Goal: Task Accomplishment & Management: Manage account settings

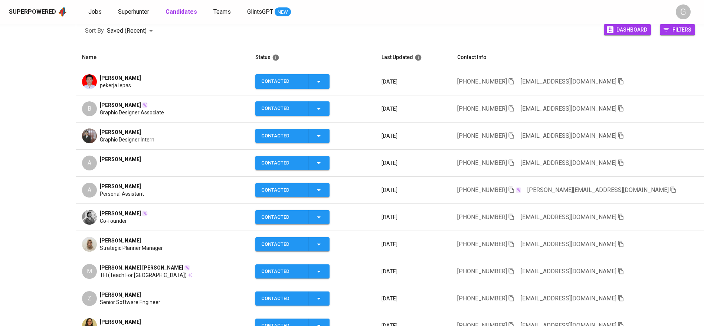
scroll to position [111, 0]
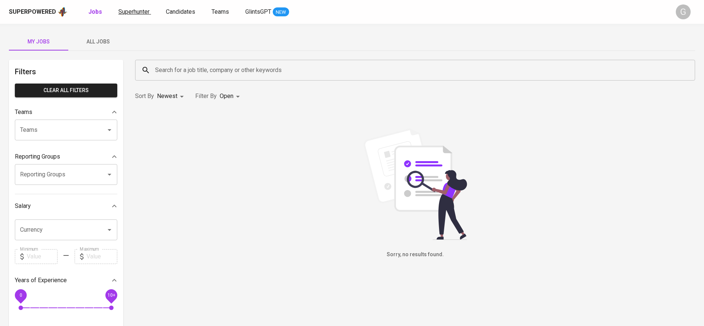
click at [139, 14] on span "Superhunter" at bounding box center [133, 11] width 31 height 7
click at [95, 41] on span "All Jobs" at bounding box center [98, 41] width 50 height 9
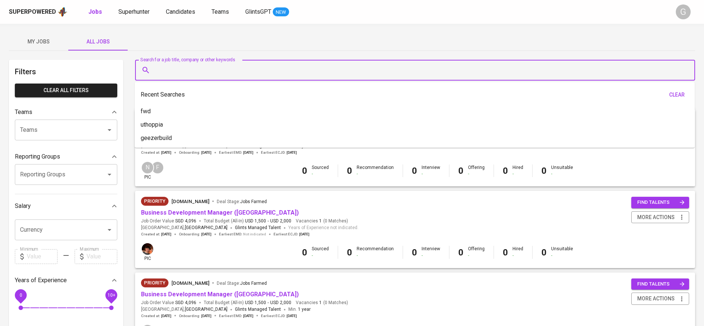
click at [174, 70] on input "Search for a job title, company or other keywords" at bounding box center [417, 70] width 528 height 14
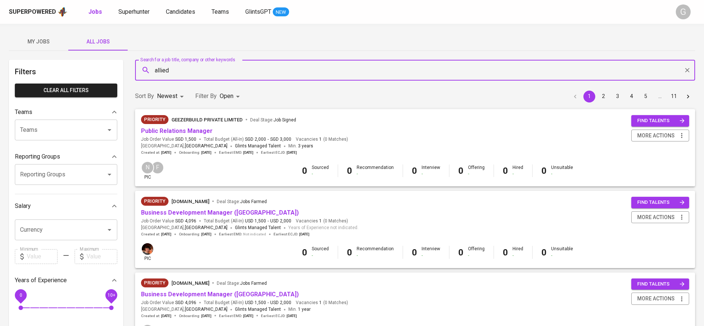
type input "allied"
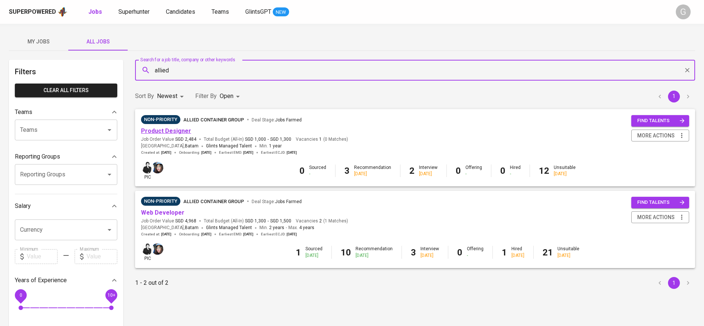
click at [172, 128] on link "Product Designer" at bounding box center [166, 130] width 50 height 7
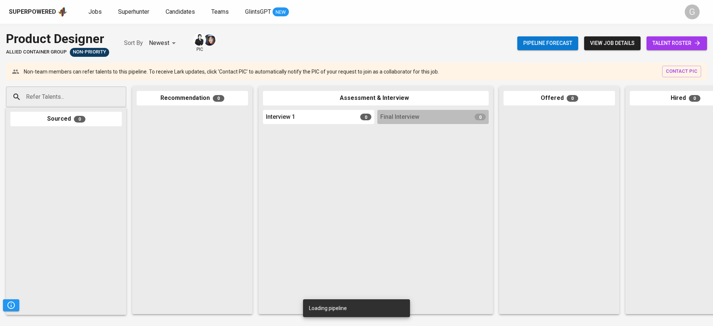
click at [683, 43] on span "talent roster" at bounding box center [676, 43] width 49 height 9
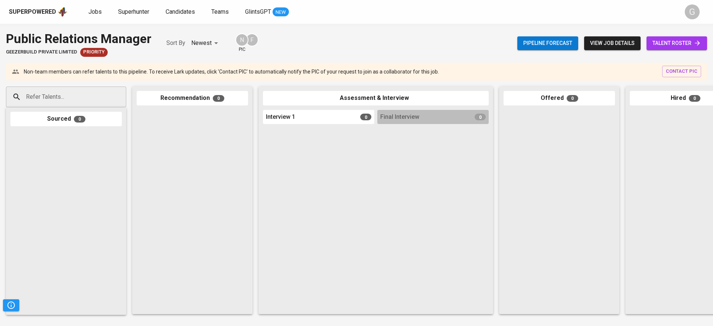
click at [672, 41] on span "talent roster" at bounding box center [676, 43] width 49 height 9
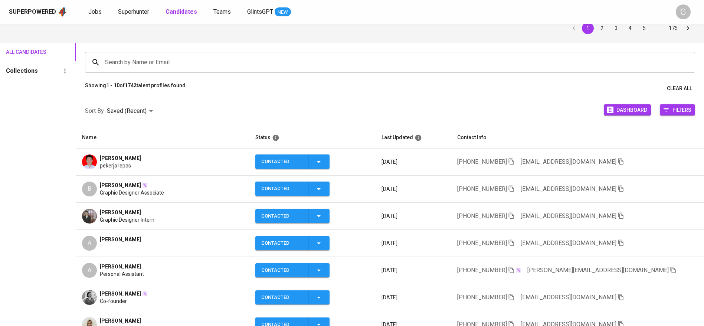
scroll to position [56, 0]
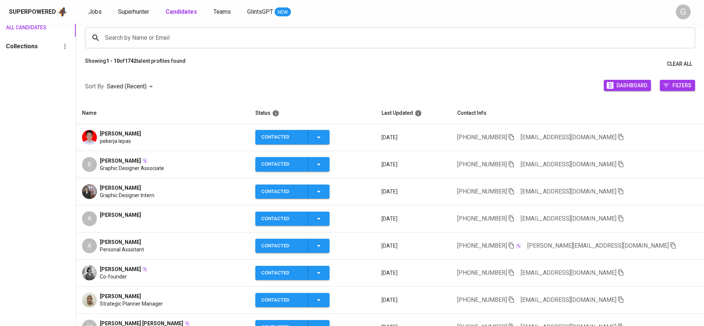
click at [670, 244] on icon "button" at bounding box center [673, 245] width 7 height 7
click at [140, 9] on span "Superhunter" at bounding box center [133, 11] width 31 height 7
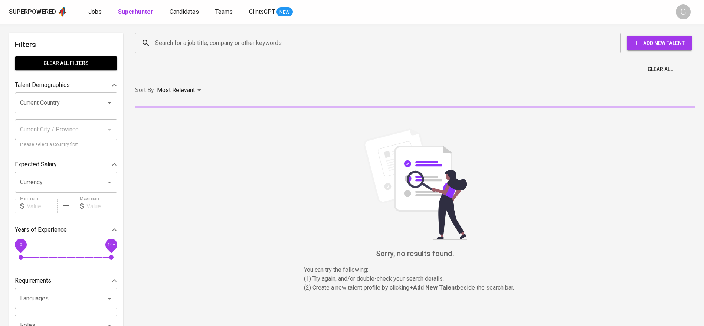
click at [177, 42] on input "Search for a job title, company or other keywords" at bounding box center [379, 43] width 453 height 14
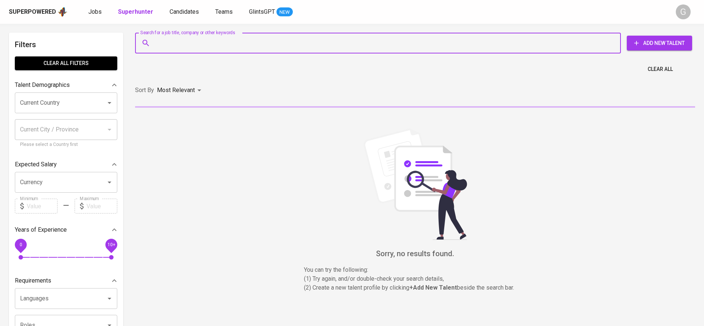
paste input "[PERSON_NAME][EMAIL_ADDRESS][DOMAIN_NAME]"
type input "[PERSON_NAME][EMAIL_ADDRESS][DOMAIN_NAME]"
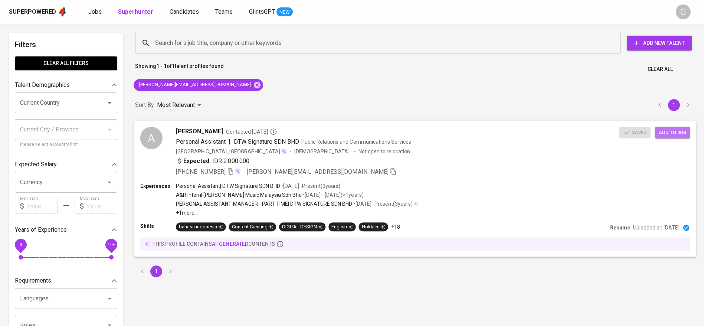
click at [668, 132] on span "Add to job" at bounding box center [672, 132] width 27 height 9
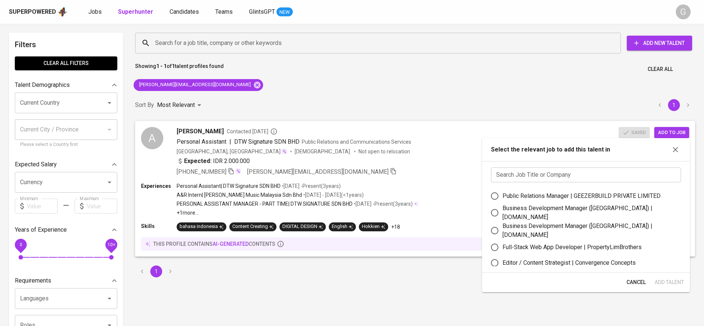
click at [574, 195] on div "Public Relations Manager | GEEZERBUILD PRIVATE LIMITED" at bounding box center [582, 196] width 158 height 9
click at [503, 195] on input "Public Relations Manager | GEEZERBUILD PRIVATE LIMITED" at bounding box center [495, 196] width 16 height 16
radio input "true"
click at [665, 284] on span "Add Talent" at bounding box center [668, 282] width 29 height 9
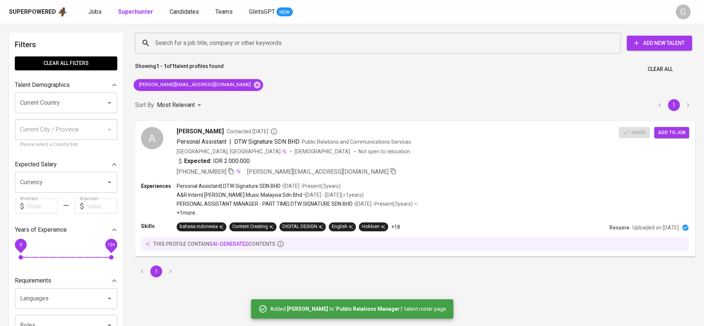
click at [210, 95] on div "Sort By Most Relevant MOST_RELEVANT 1" at bounding box center [415, 105] width 569 height 23
click at [254, 86] on icon at bounding box center [257, 84] width 7 height 7
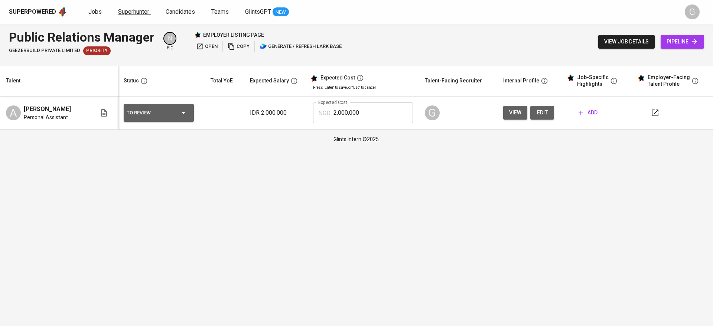
click at [123, 15] on span "Superhunter" at bounding box center [133, 11] width 31 height 7
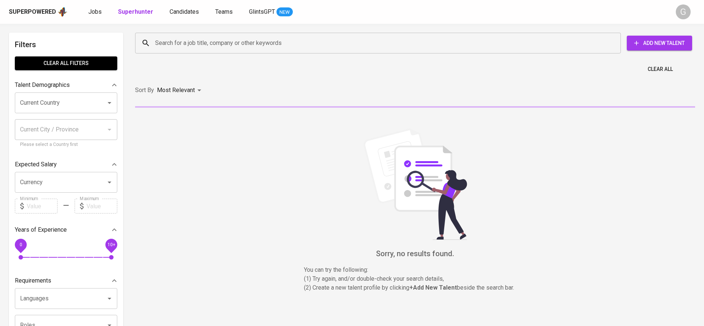
click at [178, 39] on input "Search for a job title, company or other keywords" at bounding box center [379, 43] width 453 height 14
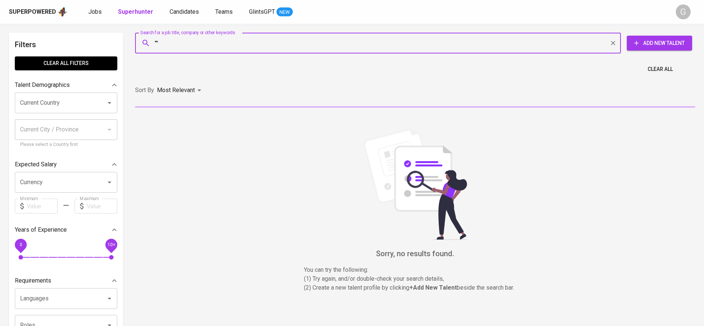
paste input "[PERSON_NAME]"
type input ""[PERSON_NAME]""
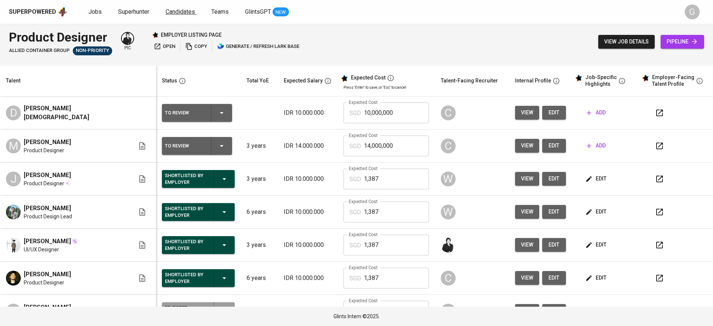
click at [172, 12] on span "Candidates" at bounding box center [180, 11] width 29 height 7
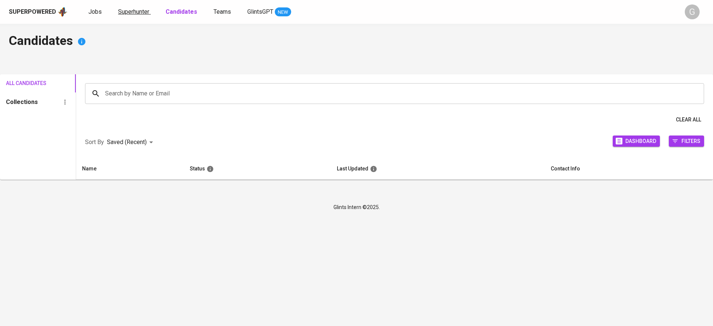
click at [136, 12] on span "Superhunter" at bounding box center [133, 11] width 31 height 7
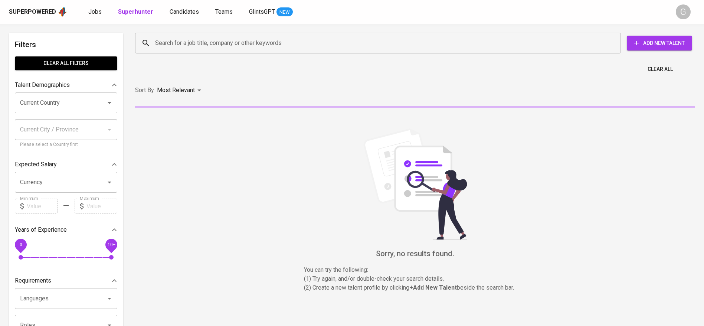
click at [136, 12] on b "Superhunter" at bounding box center [135, 11] width 35 height 7
click at [208, 42] on input "Search for a job title, company or other keywords" at bounding box center [379, 43] width 453 height 14
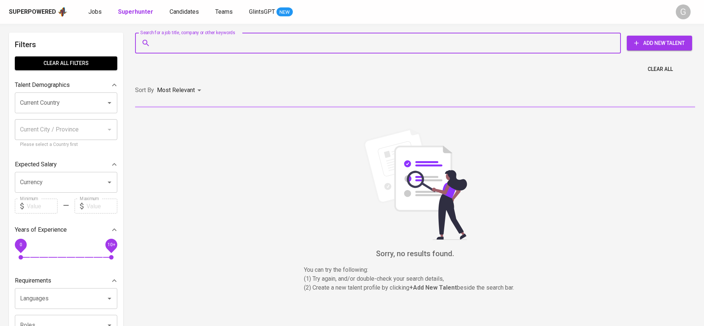
paste input "William.surya13@gmail.com"
type input "William.surya13@gmail.com"
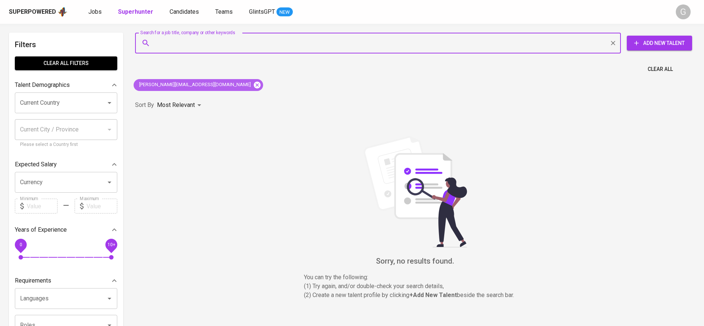
click at [254, 84] on icon at bounding box center [257, 84] width 7 height 7
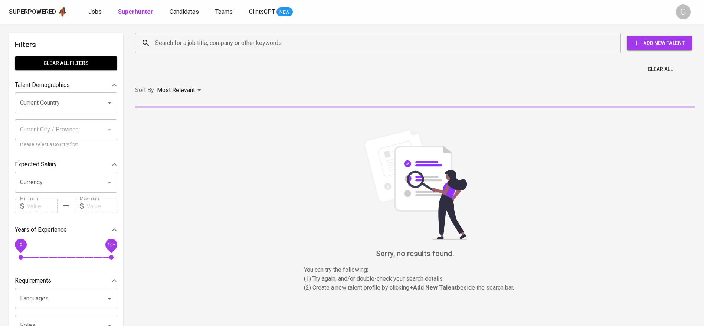
click at [202, 46] on input "Search for a job title, company or other keywords" at bounding box center [379, 43] width 453 height 14
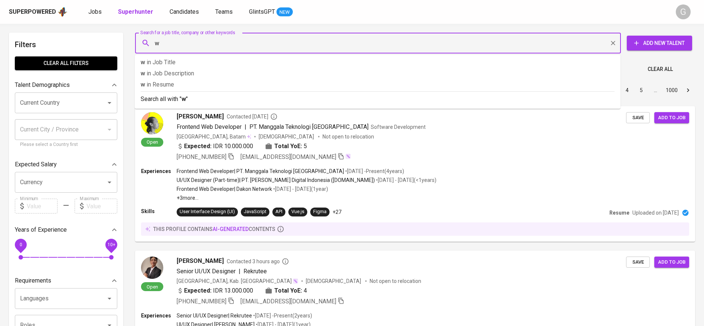
paste input "William.surya13@gmail.com"
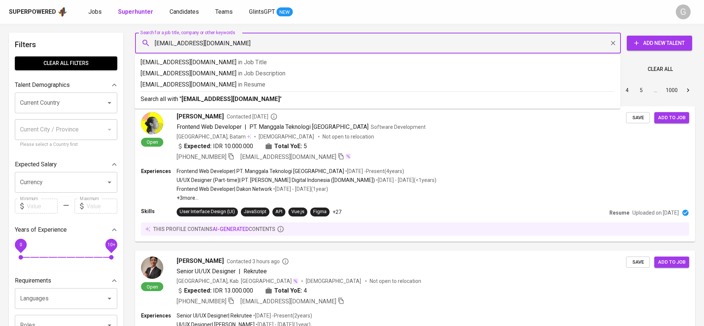
click at [166, 42] on input "wWilliam.surya13@gmail.com" at bounding box center [379, 43] width 453 height 14
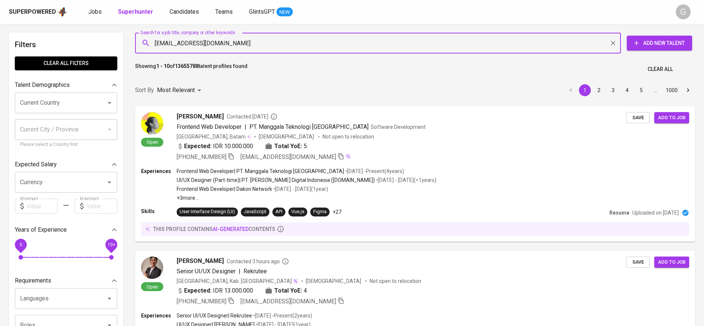
type input "[PERSON_NAME][EMAIL_ADDRESS][DOMAIN_NAME]"
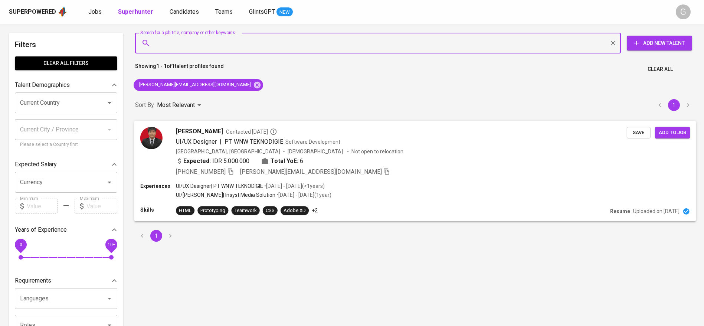
click at [311, 143] on span "Software Development" at bounding box center [313, 141] width 55 height 6
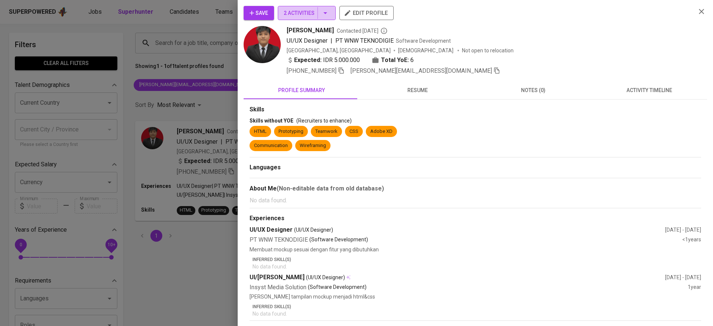
click at [294, 12] on span "2 Activities" at bounding box center [307, 13] width 46 height 9
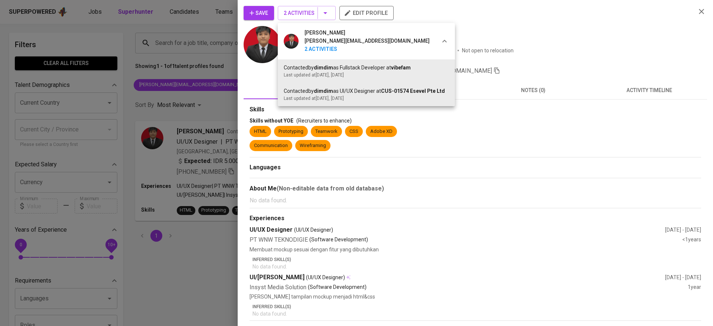
click at [263, 12] on div at bounding box center [356, 163] width 713 height 326
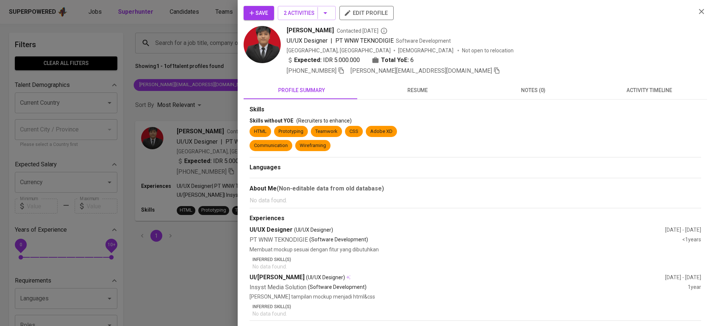
click at [255, 14] on icon "button" at bounding box center [251, 12] width 7 height 7
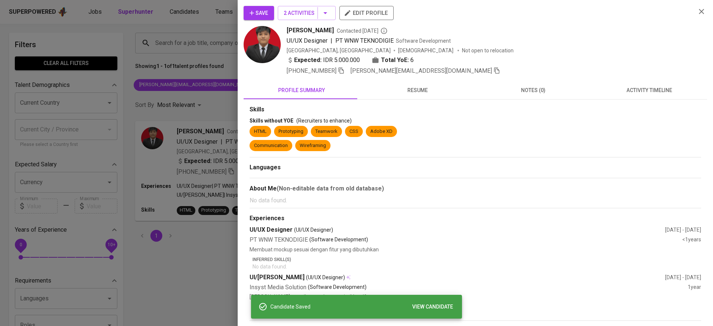
click at [255, 14] on icon "button" at bounding box center [251, 12] width 7 height 7
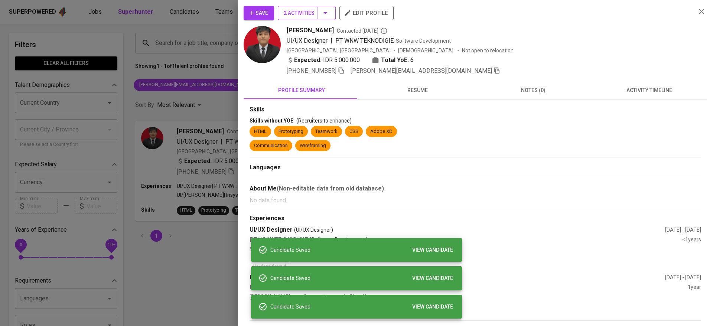
click at [297, 16] on span "2 Activities" at bounding box center [307, 13] width 46 height 9
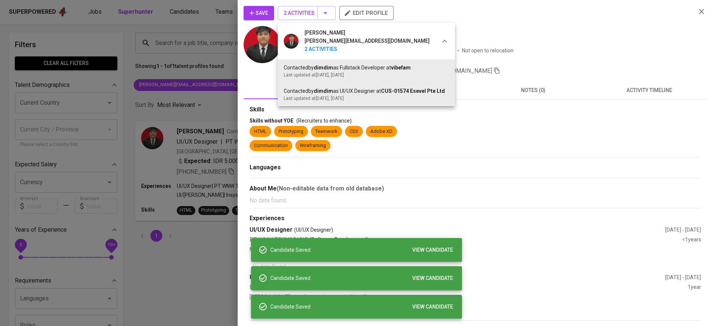
click at [647, 97] on div at bounding box center [356, 163] width 713 height 326
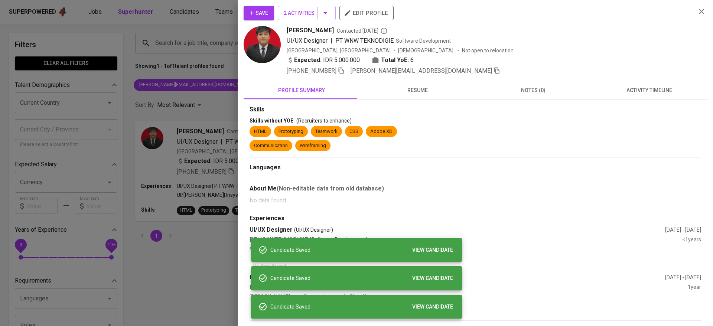
click at [647, 94] on div "William Surya william.surya13@gmail.com 2 Activities Contacted by dimdim as Ful…" at bounding box center [356, 163] width 713 height 326
click at [647, 93] on span "activity timeline" at bounding box center [649, 90] width 107 height 9
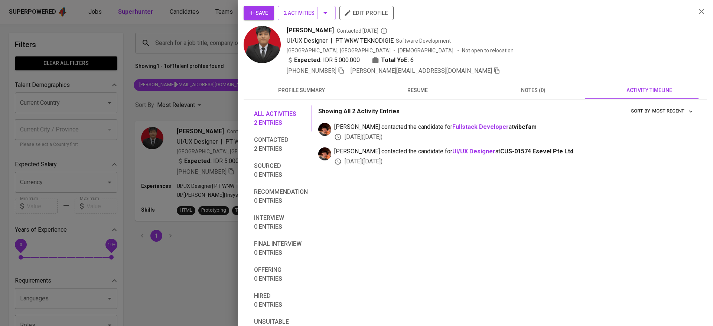
click at [168, 157] on div at bounding box center [356, 163] width 713 height 326
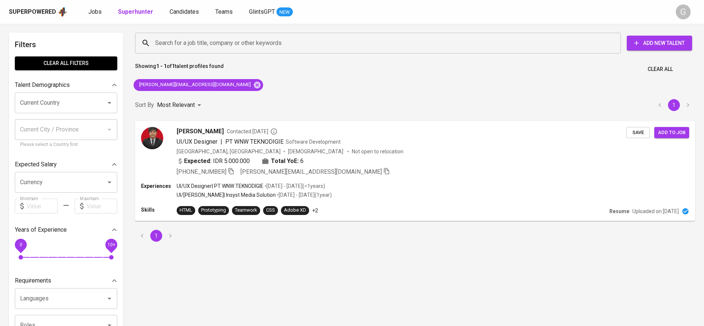
click at [191, 16] on div "Superpowered Jobs Superhunter Candidates Teams GlintsGPT NEW" at bounding box center [340, 11] width 663 height 11
click at [190, 13] on span "Candidates" at bounding box center [184, 11] width 29 height 7
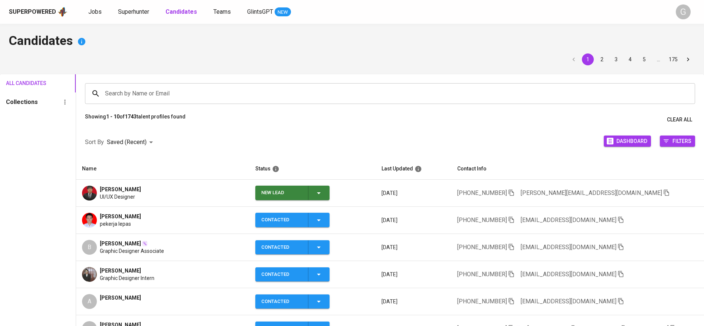
click at [314, 195] on icon "button" at bounding box center [318, 193] width 9 height 9
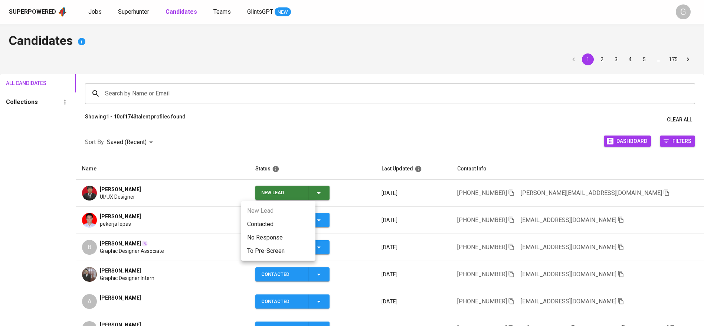
click at [287, 225] on li "Contacted" at bounding box center [278, 224] width 74 height 13
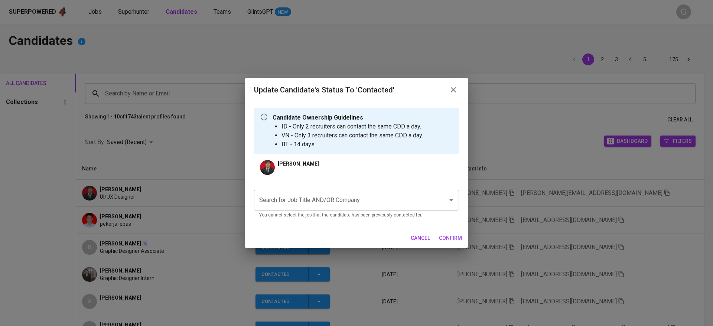
click at [330, 203] on input "Search for Job Title AND/OR Company" at bounding box center [345, 200] width 177 height 14
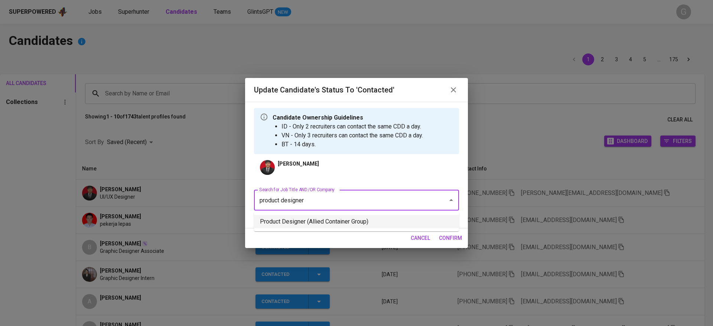
click at [332, 223] on li "Product Designer (Allied Container Group)" at bounding box center [356, 221] width 205 height 13
type input "product designer"
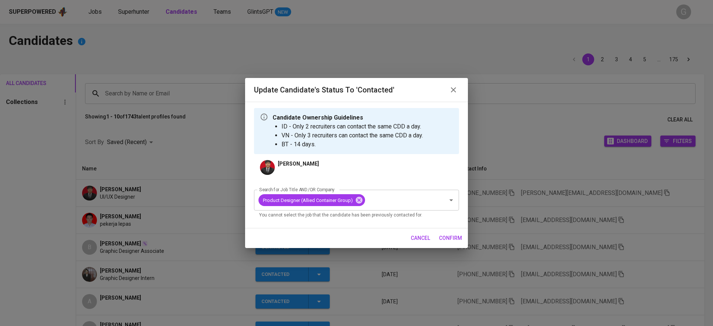
click at [446, 234] on span "confirm" at bounding box center [450, 238] width 23 height 9
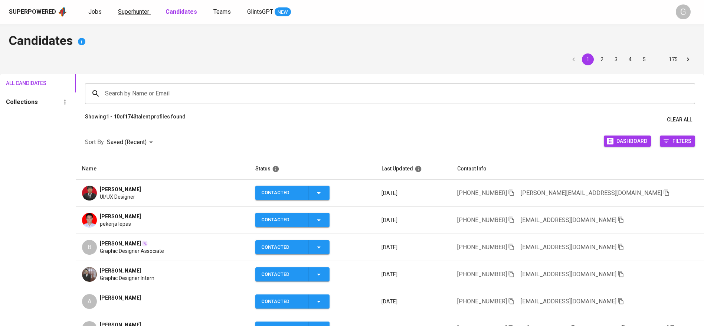
click at [135, 10] on span "Superhunter" at bounding box center [133, 11] width 31 height 7
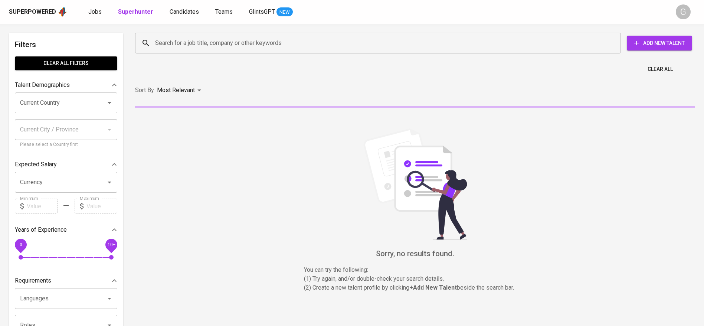
click at [159, 40] on input "Search for a job title, company or other keywords" at bounding box center [379, 43] width 453 height 14
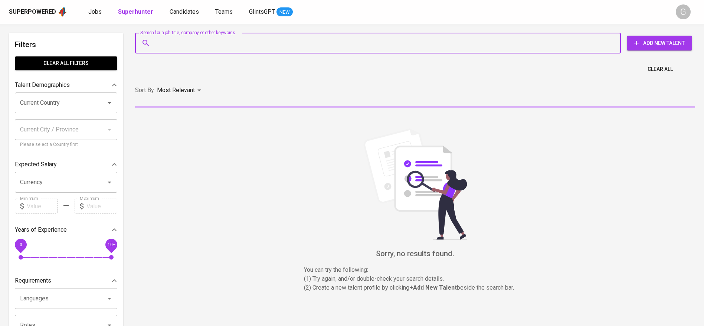
paste input "+6281231976040"
type input "+6281231976040"
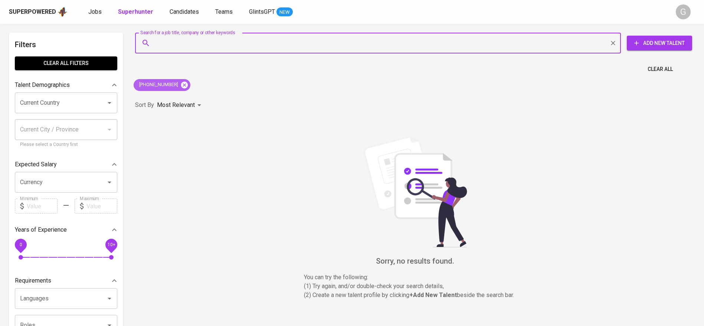
click at [187, 85] on icon at bounding box center [184, 84] width 7 height 7
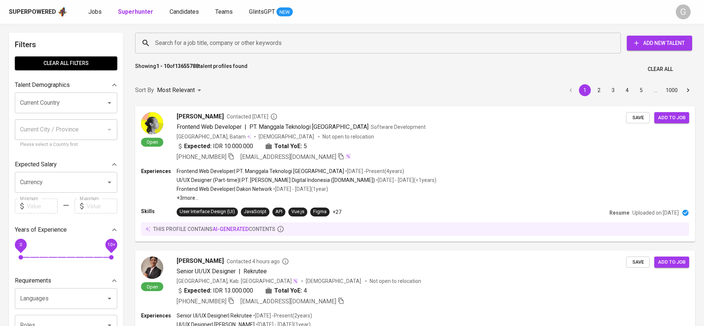
click at [172, 48] on input "Search for a job title, company or other keywords" at bounding box center [379, 43] width 453 height 14
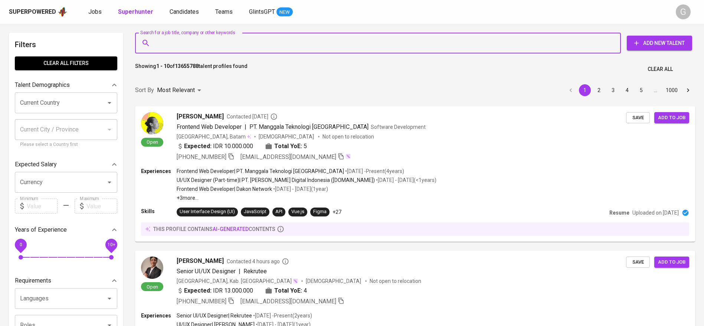
paste input "Bekasi, Indonesia divahairia@icloud.com"
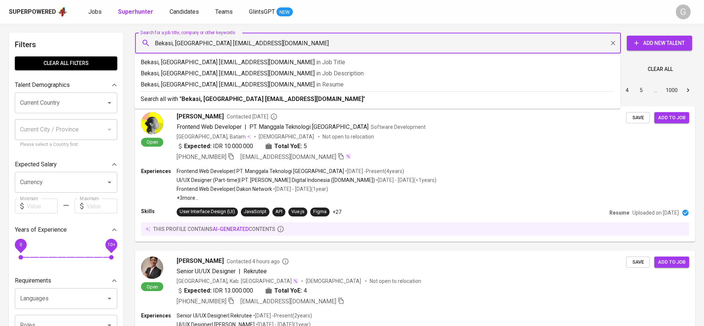
click at [201, 40] on input "Bekasi, Indonesia divahairia@icloud.com" at bounding box center [379, 43] width 453 height 14
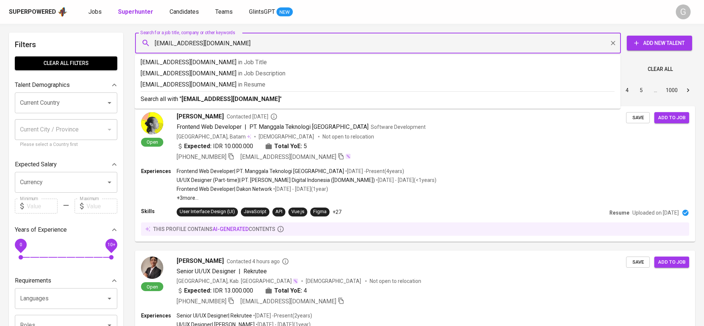
type input "[EMAIL_ADDRESS][DOMAIN_NAME]"
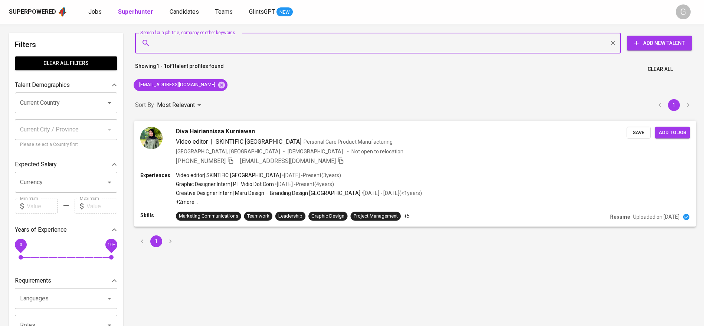
click at [640, 134] on span "Save" at bounding box center [639, 132] width 16 height 9
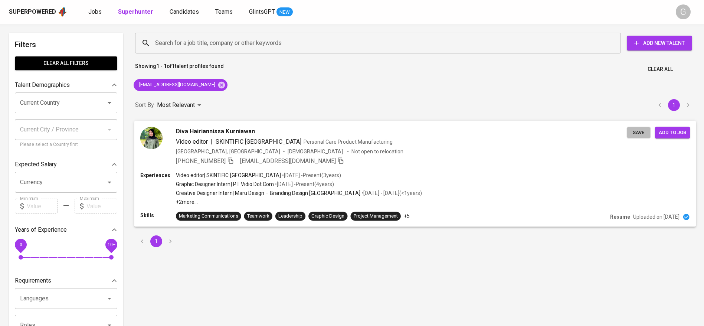
click at [640, 134] on span "Save" at bounding box center [639, 132] width 16 height 9
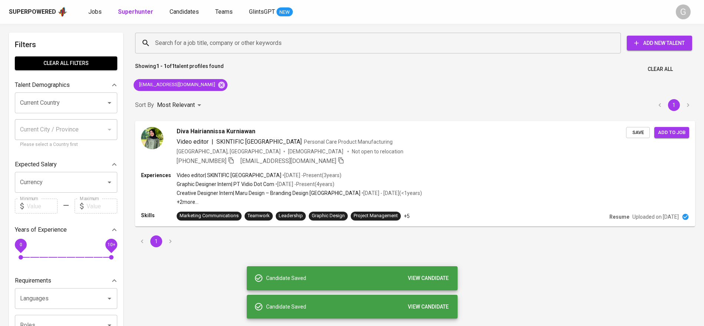
click at [184, 17] on div "Superpowered Jobs Superhunter Candidates Teams GlintsGPT NEW G" at bounding box center [352, 12] width 704 height 24
click at [183, 13] on span "Candidates" at bounding box center [184, 11] width 29 height 7
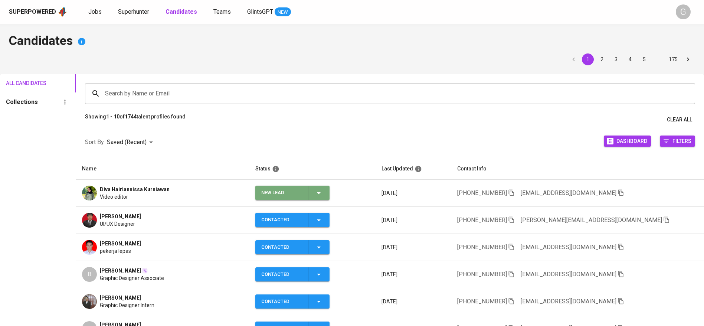
click at [314, 189] on icon "button" at bounding box center [318, 193] width 9 height 9
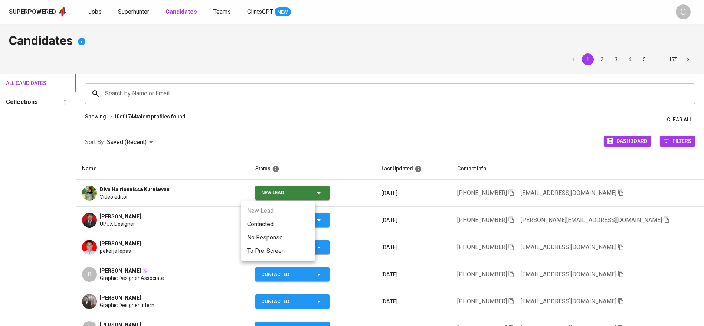
click at [287, 223] on li "Contacted" at bounding box center [278, 224] width 74 height 13
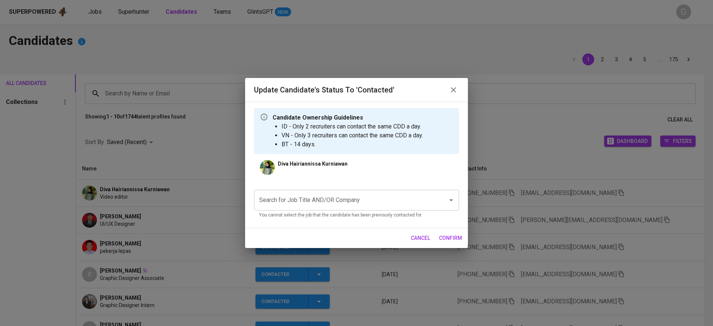
click at [335, 200] on input "Search for Job Title AND/OR Company" at bounding box center [345, 200] width 177 height 14
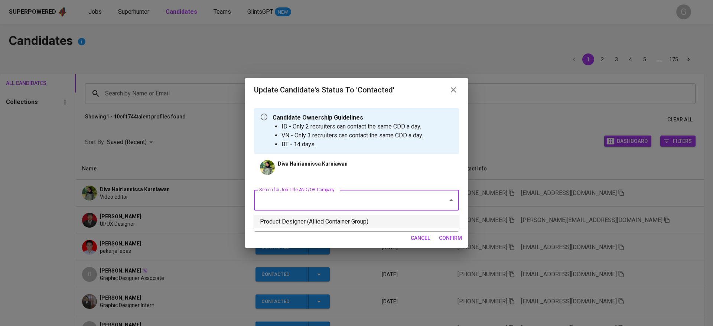
click at [332, 222] on li "Product Designer (Allied Container Group)" at bounding box center [356, 221] width 205 height 13
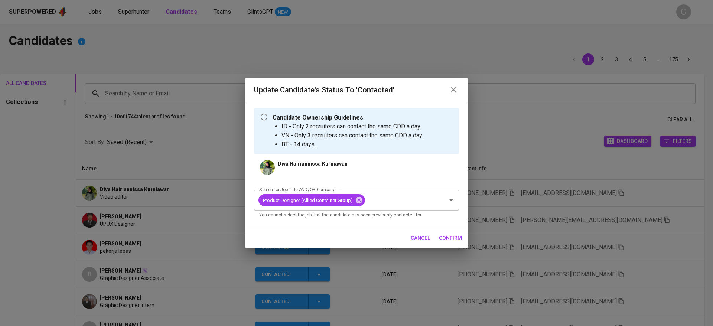
click at [456, 234] on span "confirm" at bounding box center [450, 238] width 23 height 9
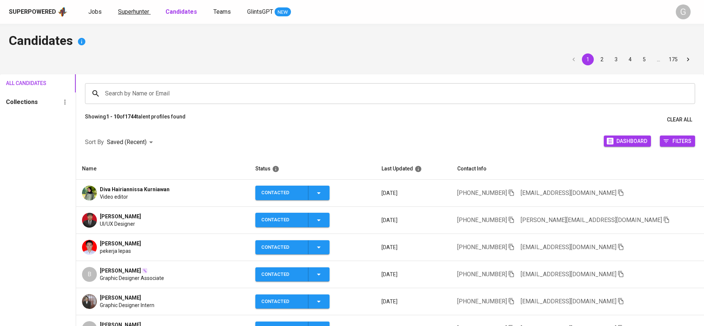
click at [132, 10] on span "Superhunter" at bounding box center [133, 11] width 31 height 7
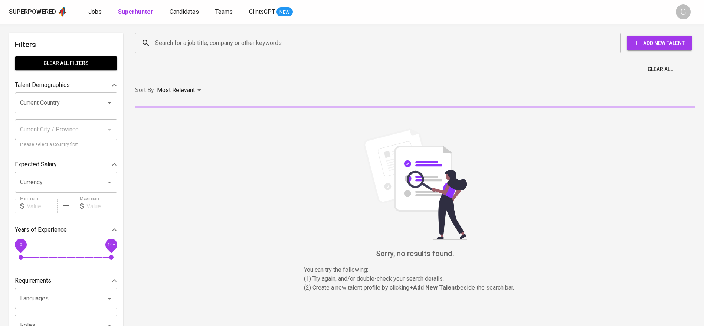
click at [202, 42] on input "Search for a job title, company or other keywords" at bounding box center [379, 43] width 453 height 14
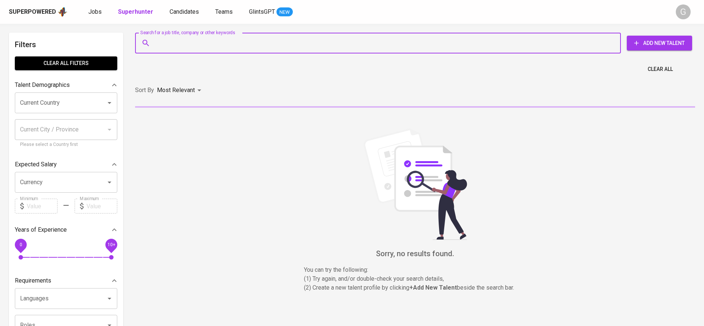
paste input "[EMAIL_ADDRESS][DOMAIN_NAME]"
type input "[EMAIL_ADDRESS][DOMAIN_NAME]"
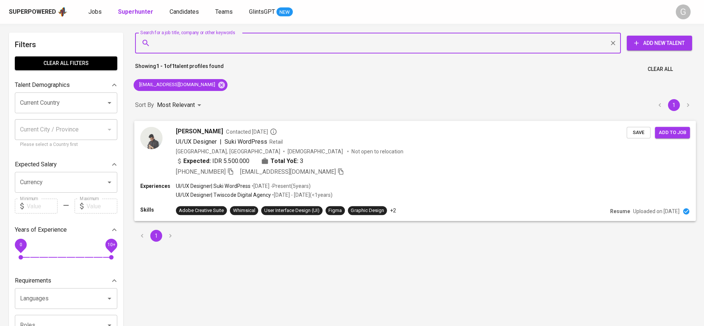
click at [633, 130] on span "Save" at bounding box center [639, 132] width 16 height 9
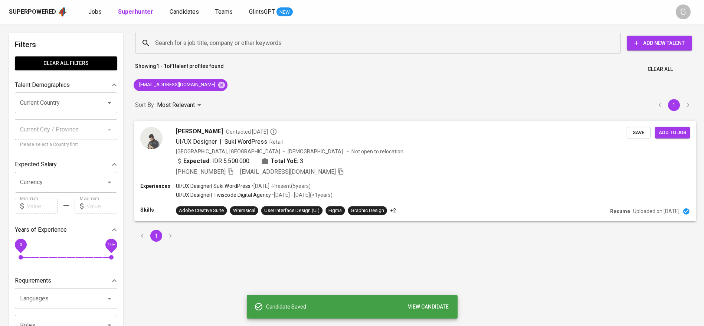
click at [410, 139] on div "UI/UX Designer | Suki WordPress Retail" at bounding box center [401, 141] width 451 height 9
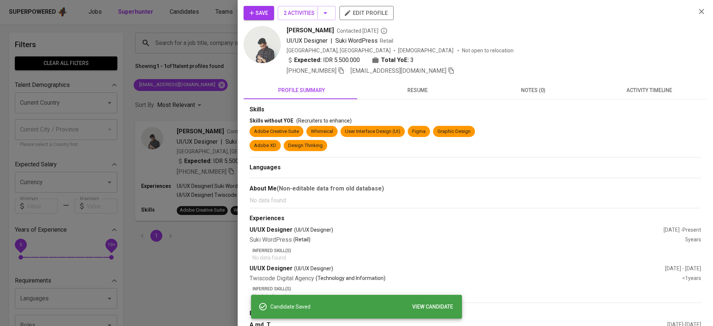
click at [276, 7] on div "Save 2 Activities edit profile" at bounding box center [467, 16] width 446 height 20
click at [281, 9] on button "2 Activities" at bounding box center [307, 13] width 58 height 14
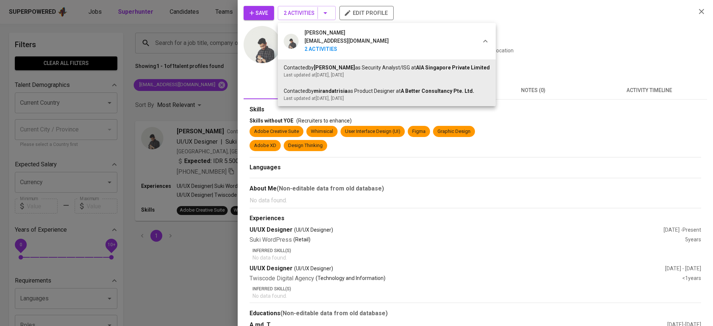
click at [256, 10] on div at bounding box center [356, 163] width 713 height 326
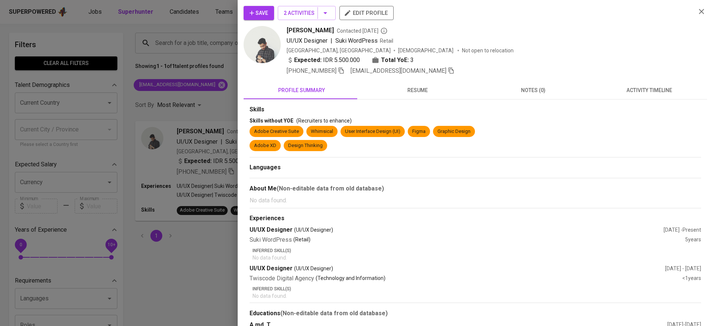
click at [605, 93] on span "activity timeline" at bounding box center [649, 90] width 107 height 9
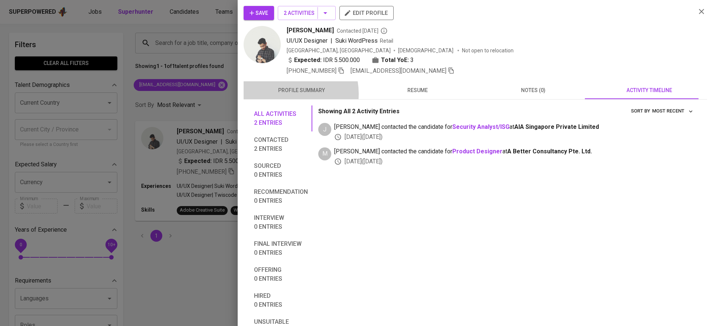
click at [287, 94] on span "profile summary" at bounding box center [301, 90] width 107 height 9
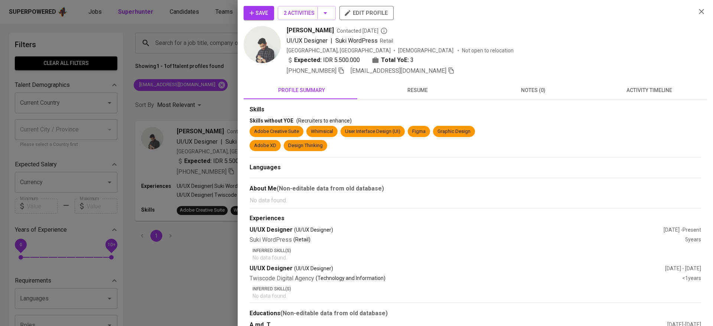
drag, startPoint x: 263, startPoint y: 12, endPoint x: 254, endPoint y: 12, distance: 8.9
click at [264, 12] on span "Save" at bounding box center [258, 13] width 19 height 9
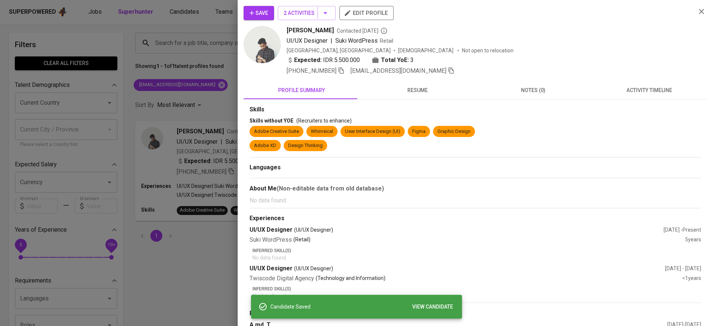
click at [199, 7] on div at bounding box center [356, 163] width 713 height 326
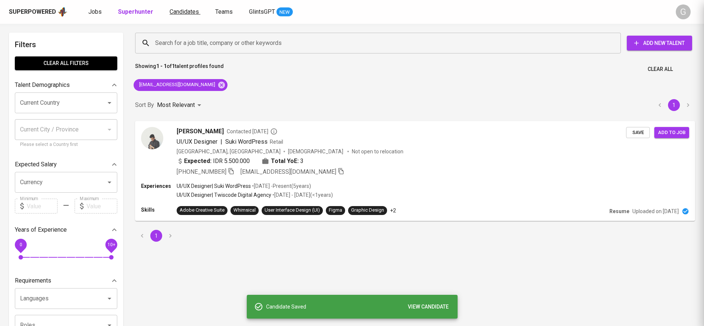
click at [179, 11] on span "Candidates" at bounding box center [184, 11] width 29 height 7
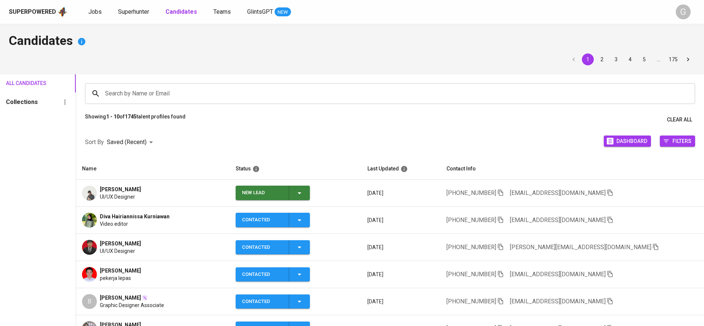
click at [163, 163] on th "Name" at bounding box center [153, 169] width 154 height 22
click at [310, 191] on button "New Lead" at bounding box center [273, 193] width 74 height 14
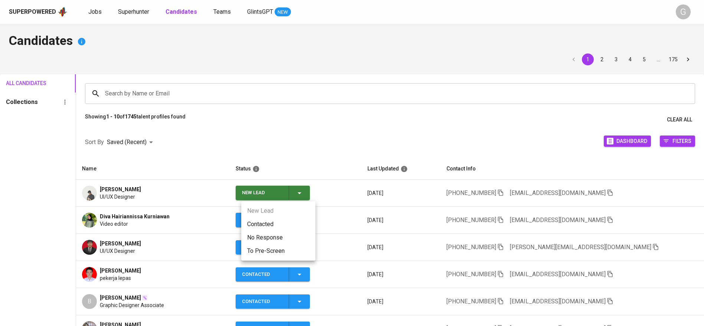
click at [305, 218] on li "Contacted" at bounding box center [278, 224] width 74 height 13
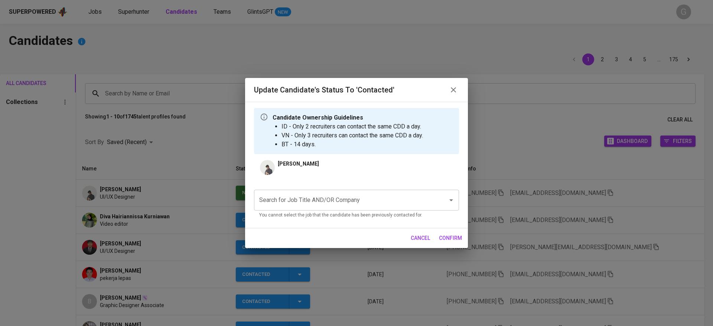
click at [332, 200] on input "Search for Job Title AND/OR Company" at bounding box center [345, 200] width 177 height 14
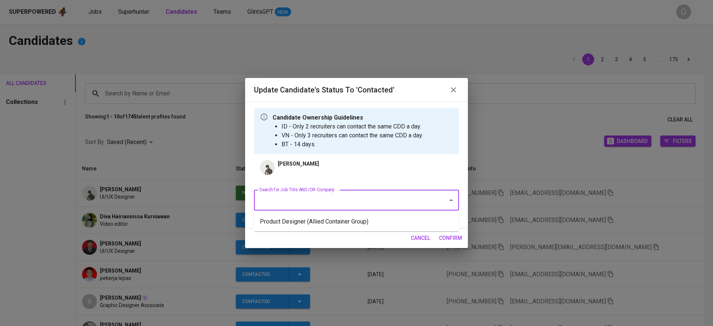
click at [335, 224] on li "Product Designer (Allied Container Group)" at bounding box center [356, 221] width 205 height 13
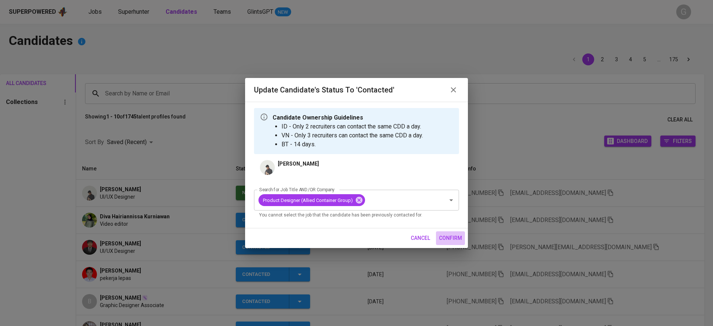
click at [455, 241] on span "confirm" at bounding box center [450, 238] width 23 height 9
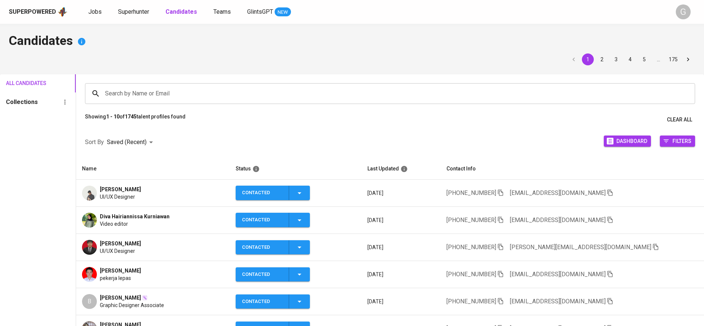
click at [166, 169] on th "Name" at bounding box center [153, 169] width 154 height 22
click at [608, 219] on icon "button" at bounding box center [610, 220] width 5 height 6
